Goal: Task Accomplishment & Management: Manage account settings

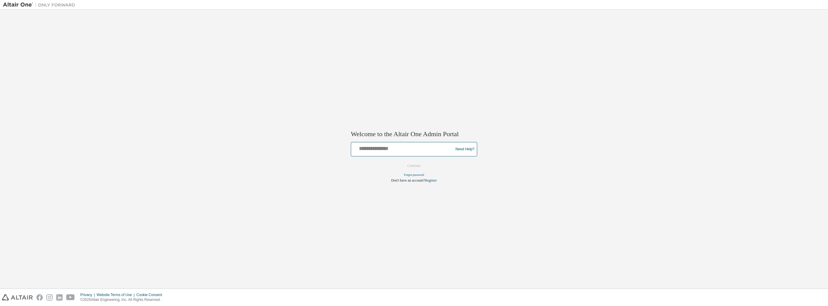
click at [415, 147] on input "text" at bounding box center [403, 148] width 99 height 9
type input "**********"
click at [411, 166] on button "Continue" at bounding box center [414, 166] width 26 height 9
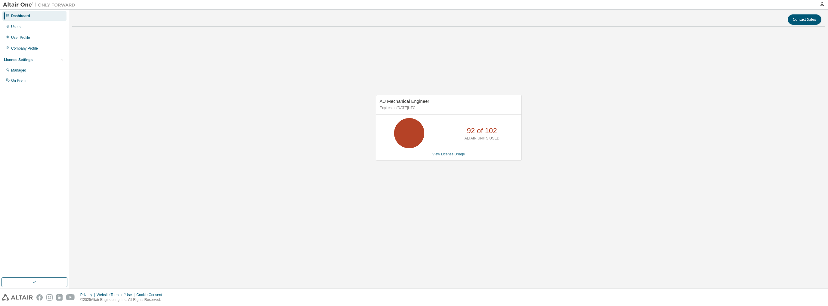
click at [455, 154] on link "View License Usage" at bounding box center [448, 154] width 33 height 4
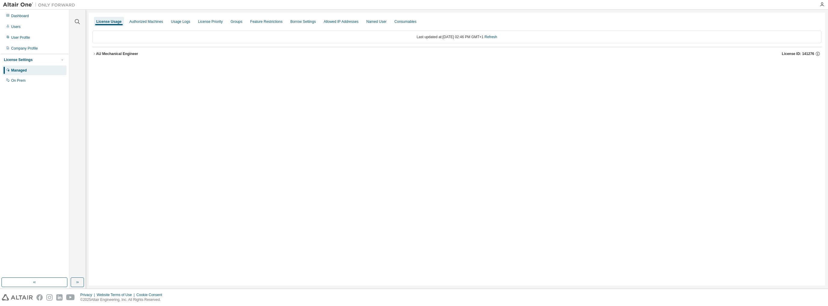
click at [96, 55] on div "AU Mechanical Engineer" at bounding box center [117, 53] width 42 height 5
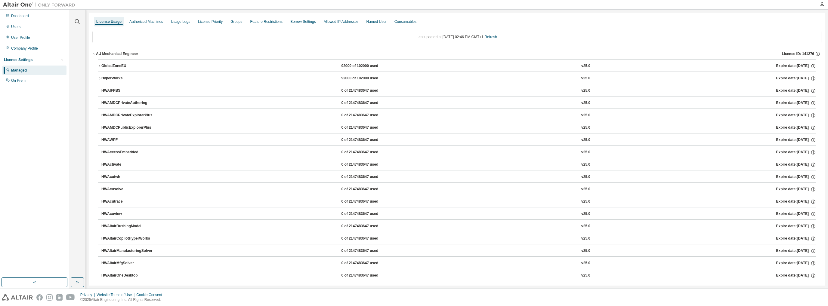
click at [99, 63] on button "GlobalZoneEU 92000 of 102000 used v25.0 Expire date: 2025-12-07" at bounding box center [457, 66] width 718 height 13
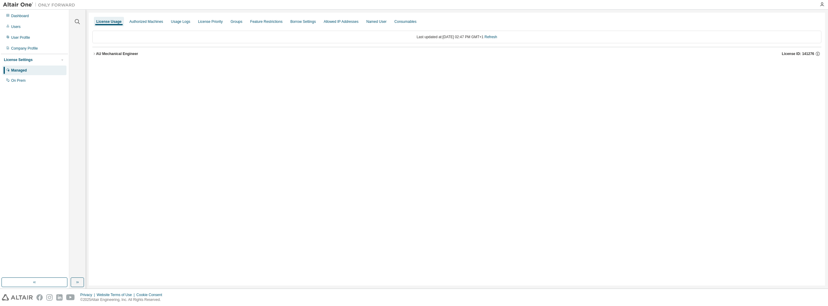
click at [96, 54] on div "AU Mechanical Engineer" at bounding box center [117, 53] width 42 height 5
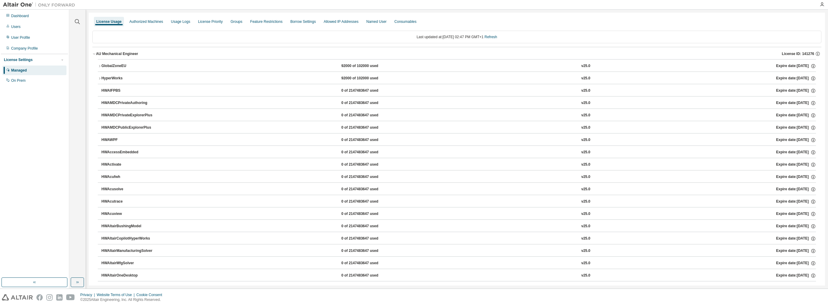
click at [99, 78] on icon "button" at bounding box center [100, 79] width 4 height 4
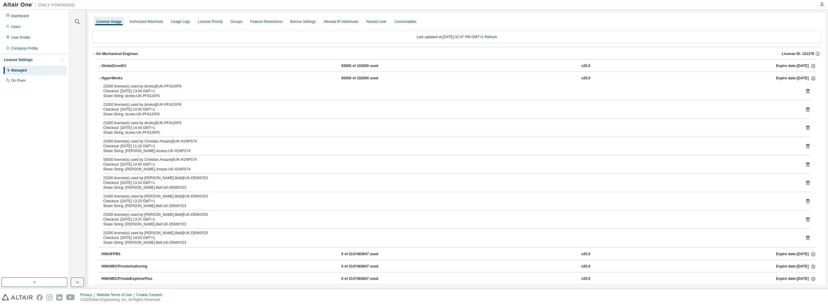
click at [100, 79] on icon "button" at bounding box center [100, 79] width 4 height 4
